Goal: Task Accomplishment & Management: Complete application form

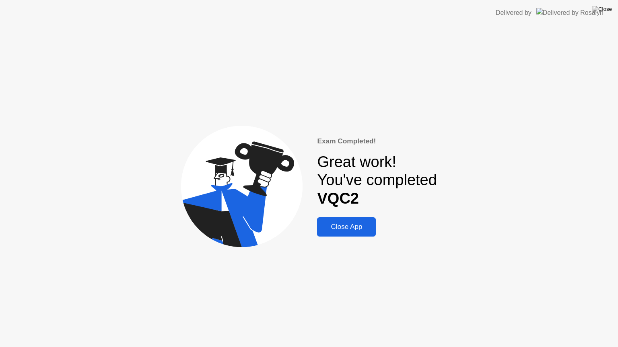
click at [344, 225] on div "Close App" at bounding box center [346, 227] width 54 height 8
